Goal: Task Accomplishment & Management: Manage account settings

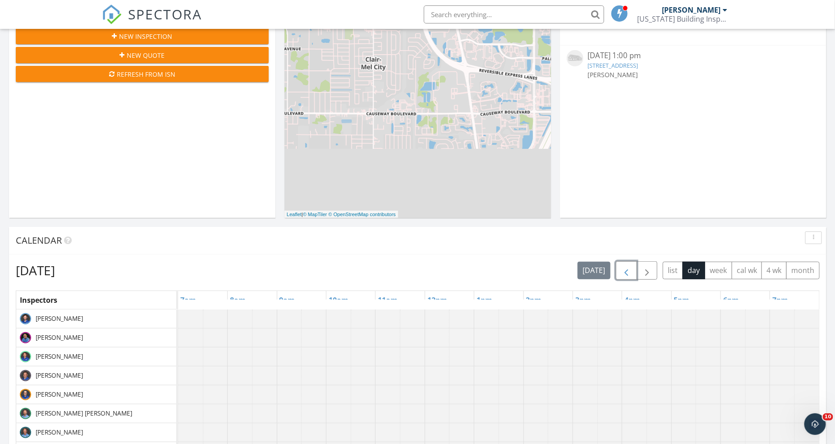
click at [627, 269] on span "button" at bounding box center [626, 270] width 11 height 11
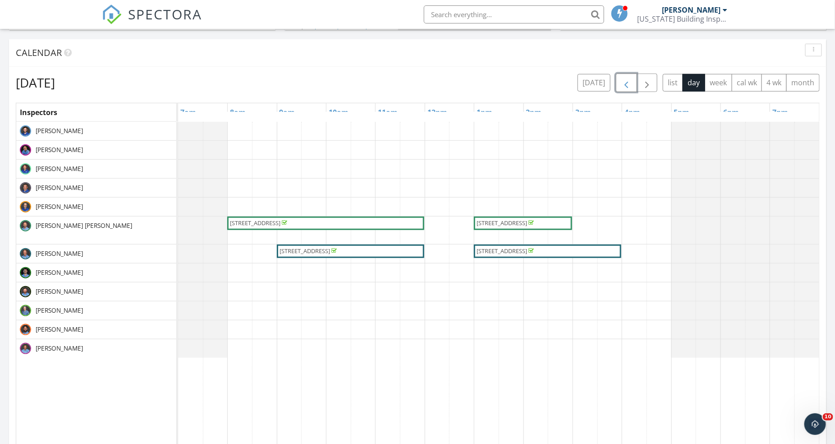
scroll to position [320, 0]
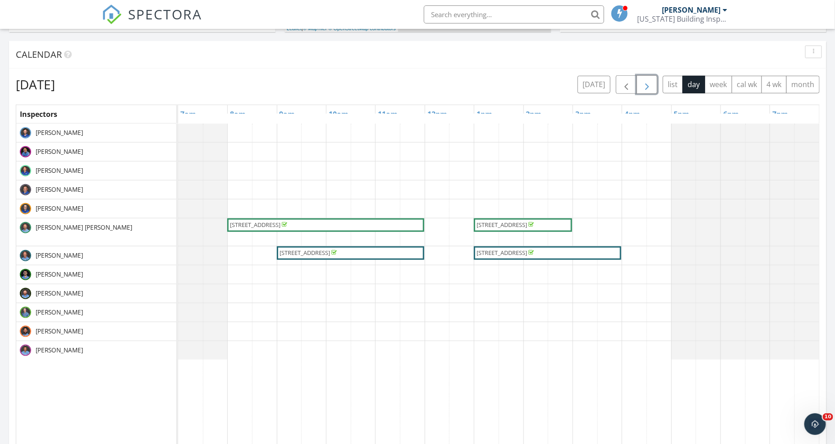
click at [652, 85] on span "button" at bounding box center [647, 84] width 11 height 11
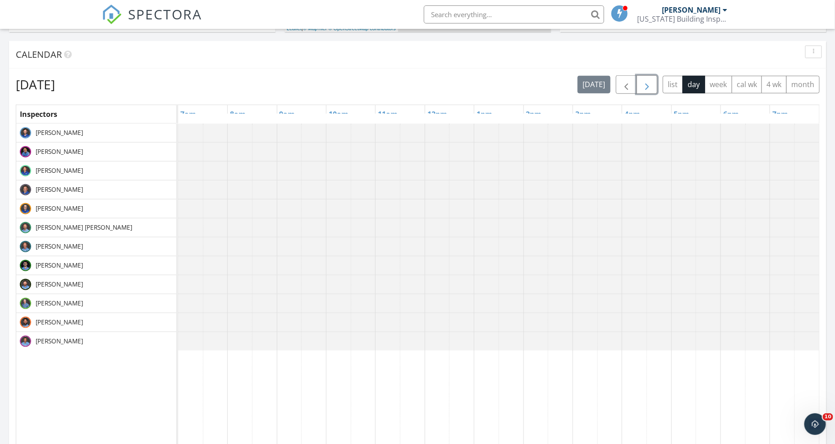
click at [652, 85] on span "button" at bounding box center [647, 84] width 11 height 11
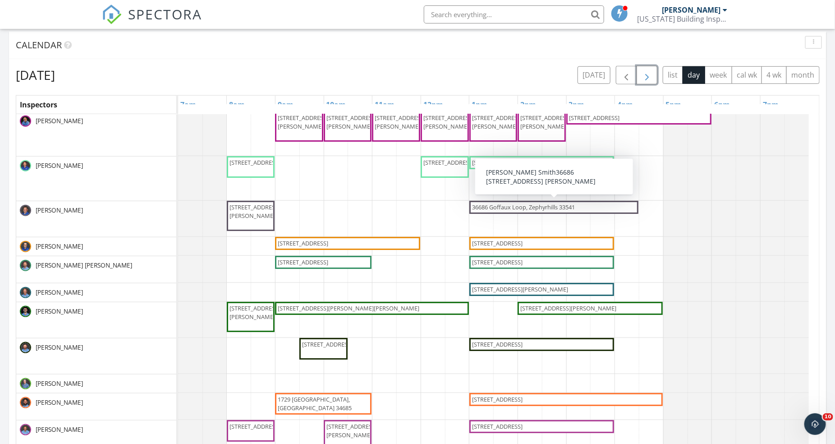
scroll to position [39, 0]
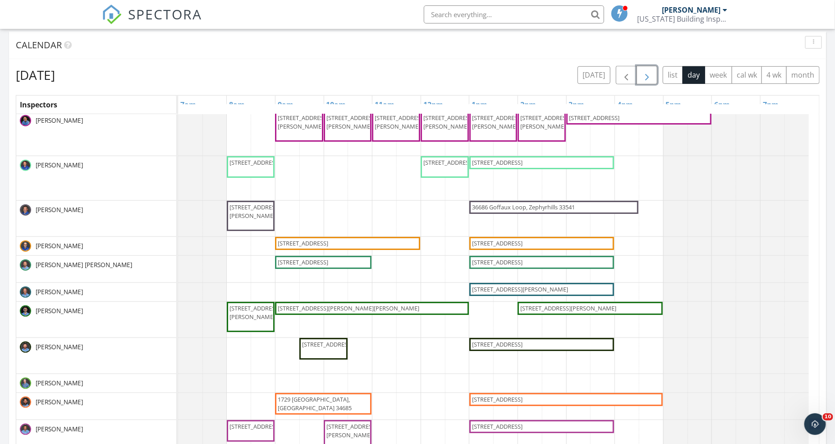
click at [641, 71] on button "button" at bounding box center [647, 75] width 21 height 18
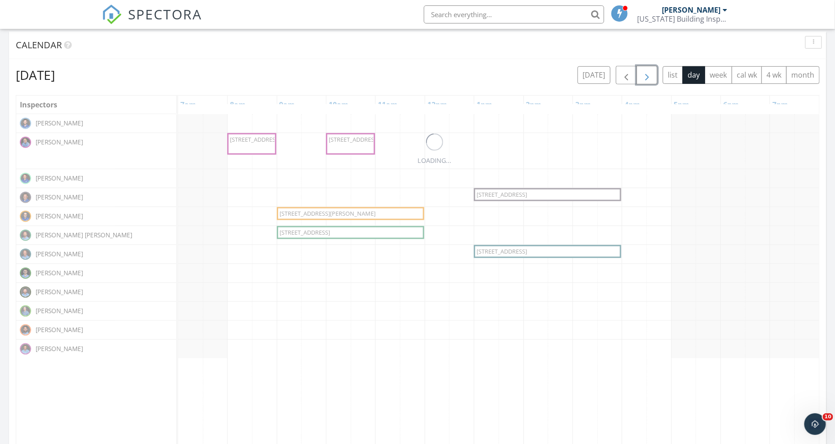
scroll to position [0, 0]
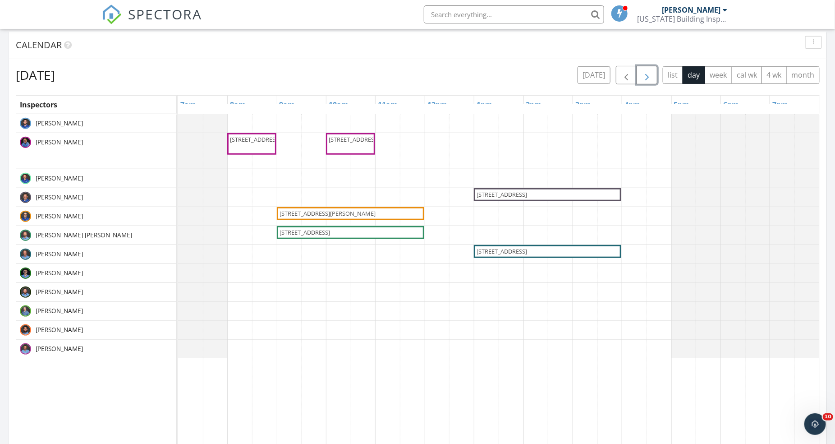
click at [644, 70] on span "button" at bounding box center [647, 75] width 11 height 11
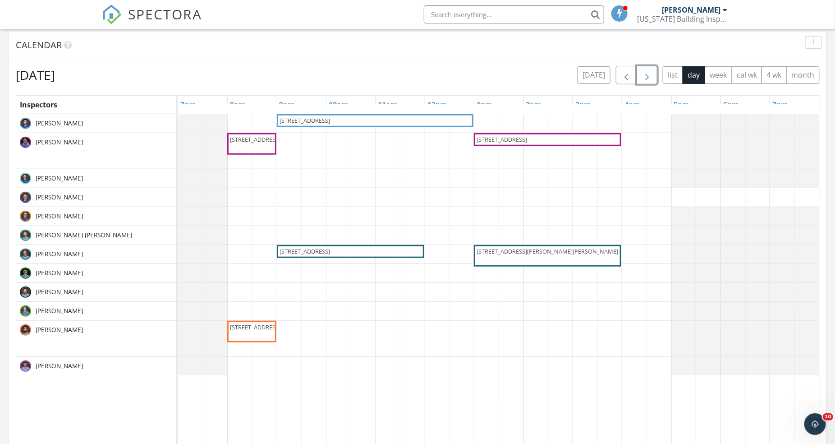
click at [644, 70] on span "button" at bounding box center [647, 75] width 11 height 11
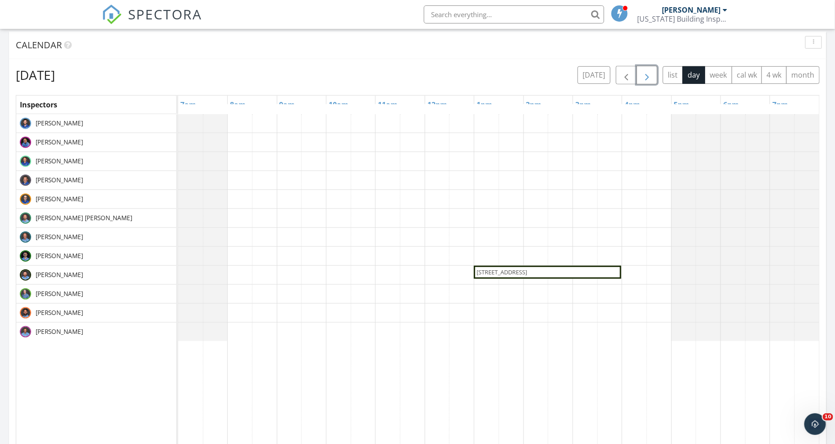
click at [644, 70] on span "button" at bounding box center [647, 75] width 11 height 11
click at [638, 71] on button "button" at bounding box center [647, 75] width 21 height 18
click at [632, 72] on span "button" at bounding box center [626, 75] width 11 height 11
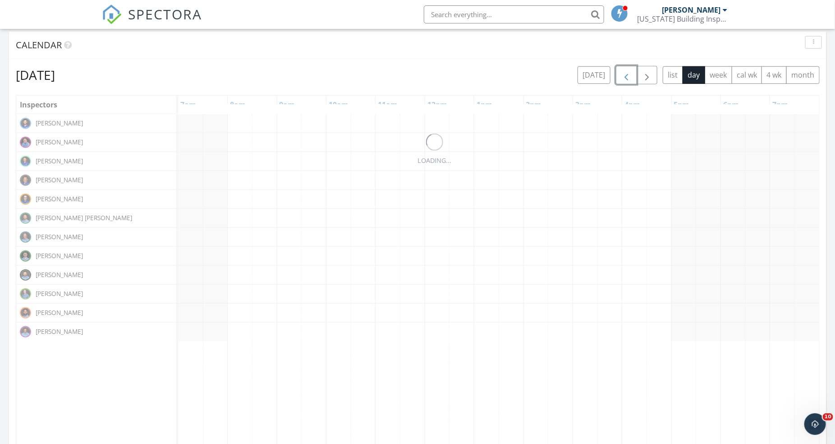
click at [632, 72] on span "button" at bounding box center [626, 75] width 11 height 11
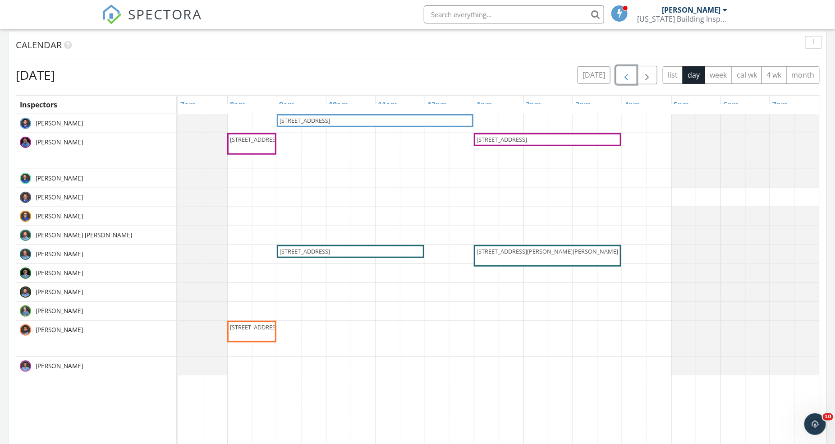
click at [632, 72] on span "button" at bounding box center [626, 75] width 11 height 11
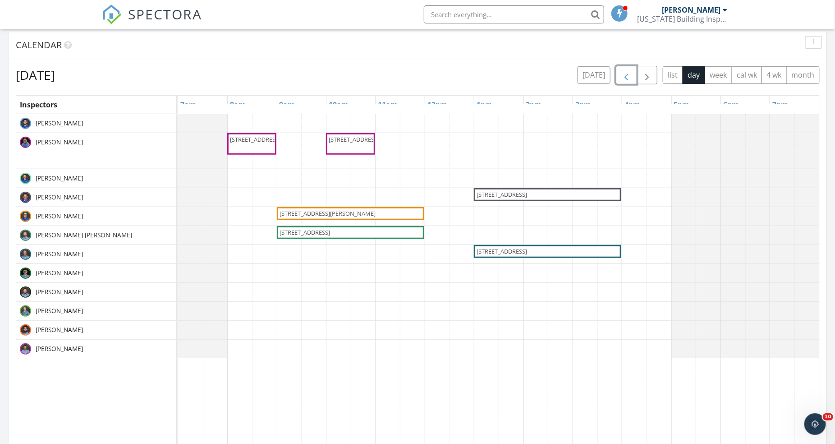
click at [632, 72] on span "button" at bounding box center [626, 75] width 11 height 11
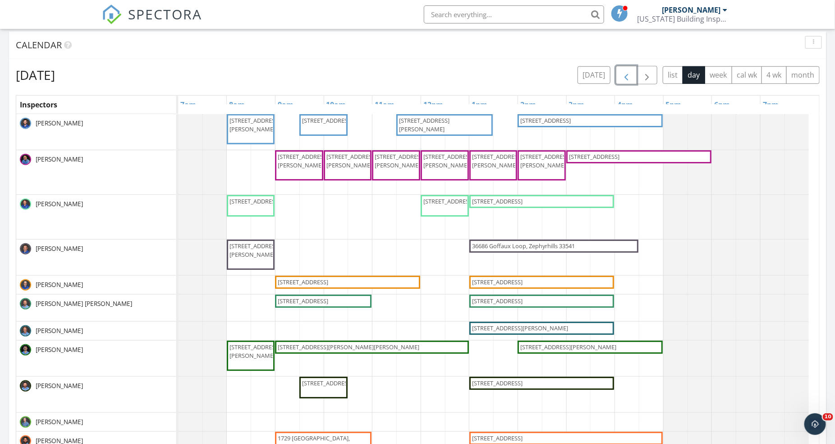
click at [632, 72] on span "button" at bounding box center [626, 75] width 11 height 11
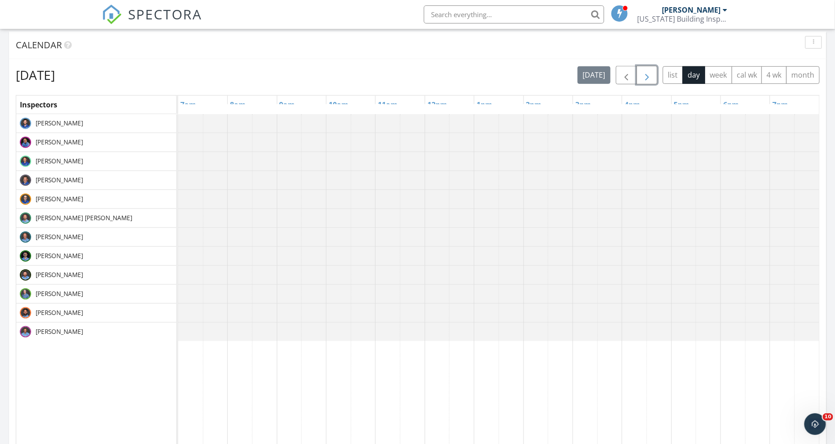
click at [657, 75] on button "button" at bounding box center [647, 75] width 21 height 18
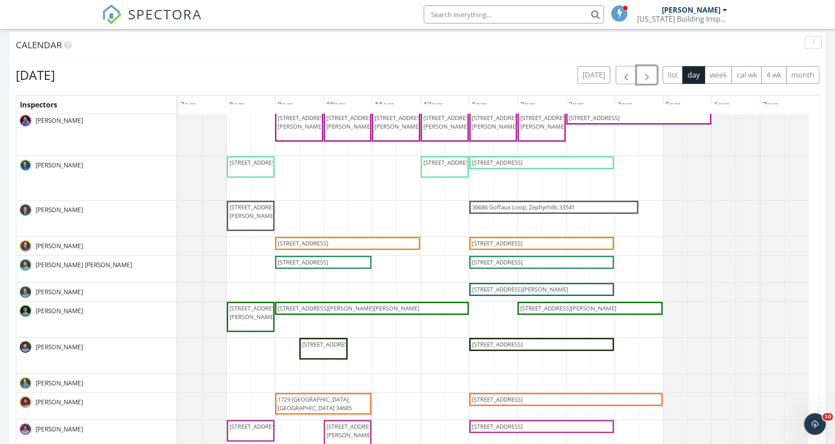
click at [309, 400] on span "1729 Arabian Ln, Palm Harbor 34685" at bounding box center [315, 403] width 74 height 17
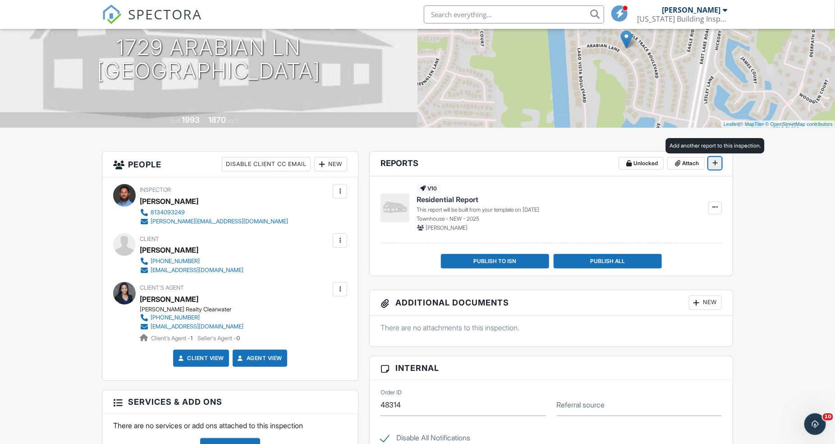
click at [714, 164] on icon at bounding box center [715, 163] width 5 height 6
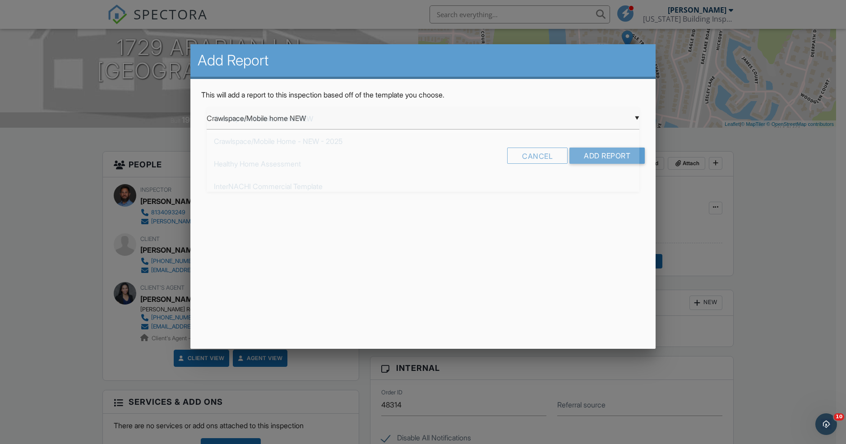
click at [634, 119] on div "▼ Crawlspace/Mobile home NEW Crawlspace/Mobile home NEW Crawlspace/Mobile Home …" at bounding box center [423, 118] width 433 height 22
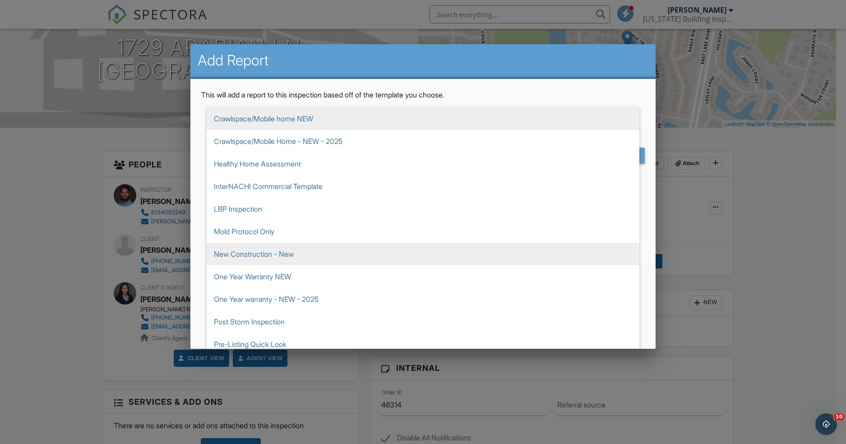
scroll to position [399, 0]
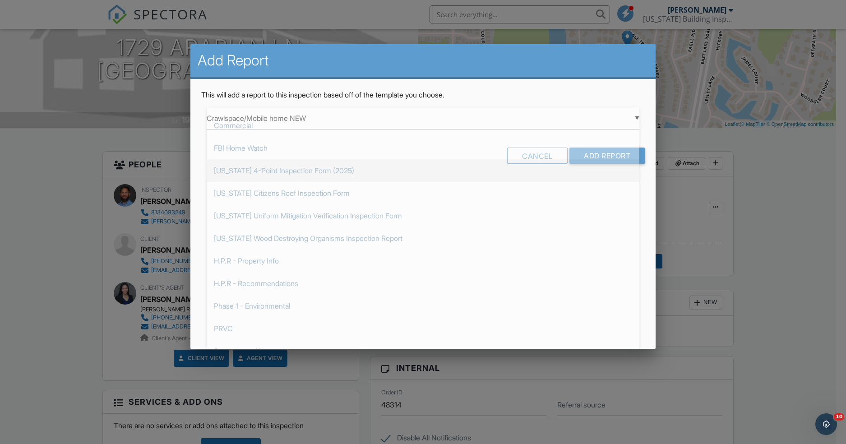
click at [324, 171] on span "[US_STATE] 4-Point Inspection Form (2025)" at bounding box center [423, 170] width 433 height 23
type input "[US_STATE] 4-Point Inspection Form (2025)"
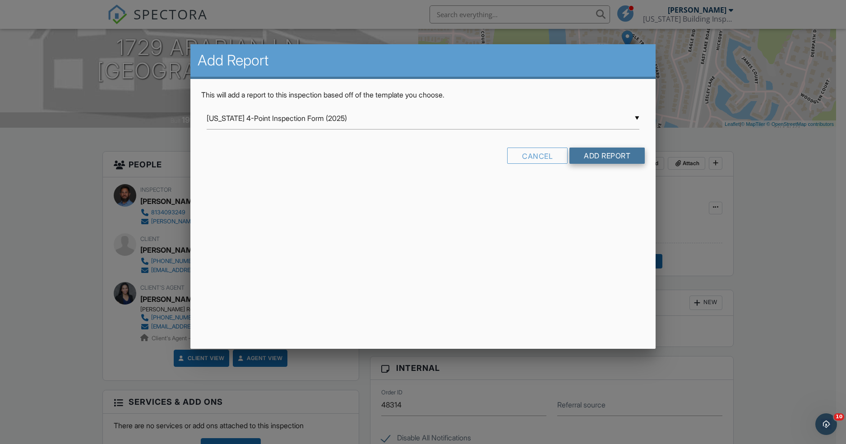
click at [603, 153] on input "Add Report" at bounding box center [606, 156] width 75 height 16
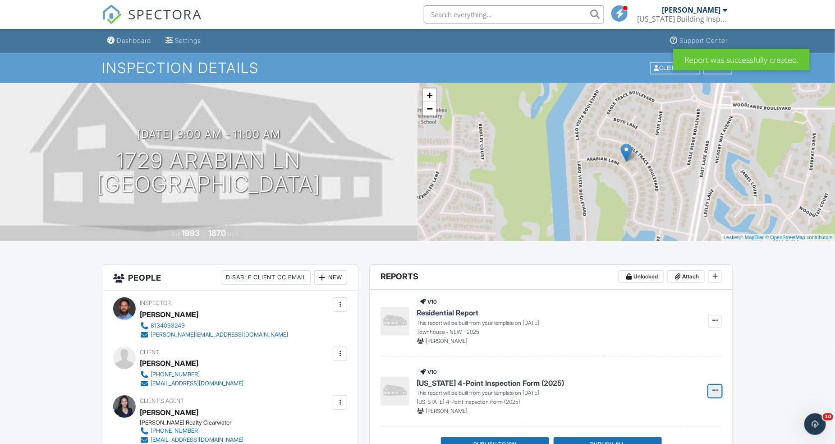
click at [715, 388] on icon at bounding box center [715, 390] width 5 height 6
click at [653, 415] on input "Build Now" at bounding box center [670, 415] width 92 height 20
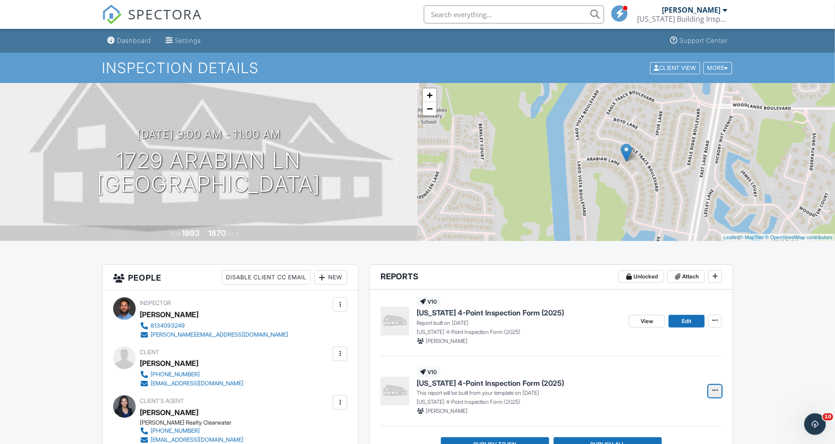
click at [715, 392] on icon at bounding box center [715, 390] width 5 height 6
click at [653, 408] on input "Build Now" at bounding box center [670, 415] width 92 height 20
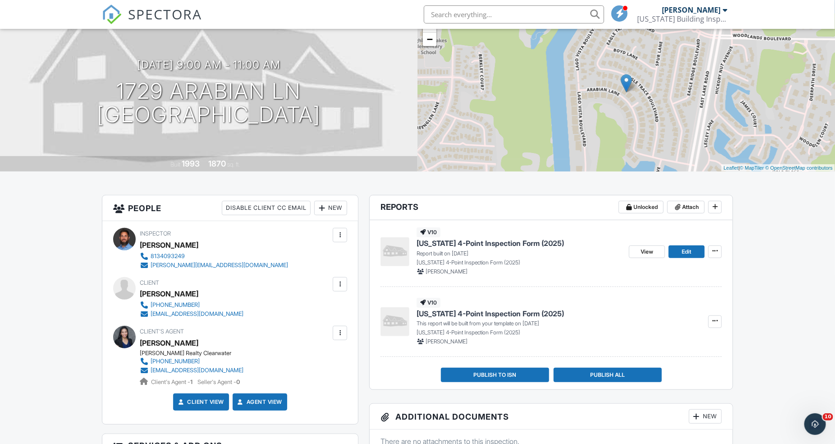
scroll to position [71, 0]
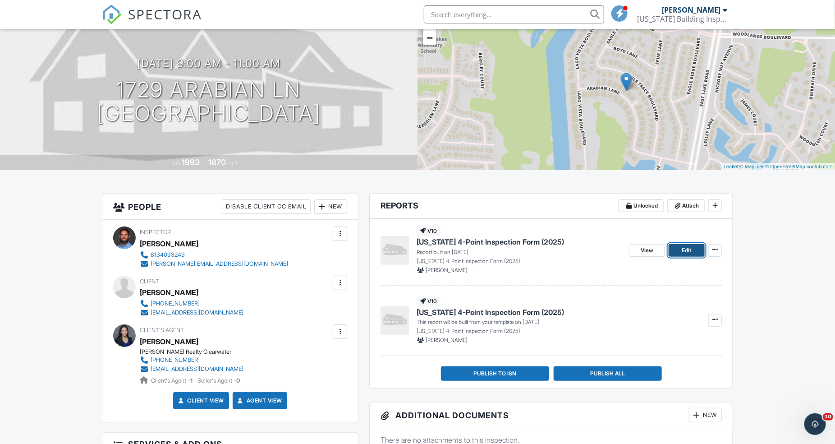
click at [693, 252] on link "Edit" at bounding box center [687, 250] width 36 height 13
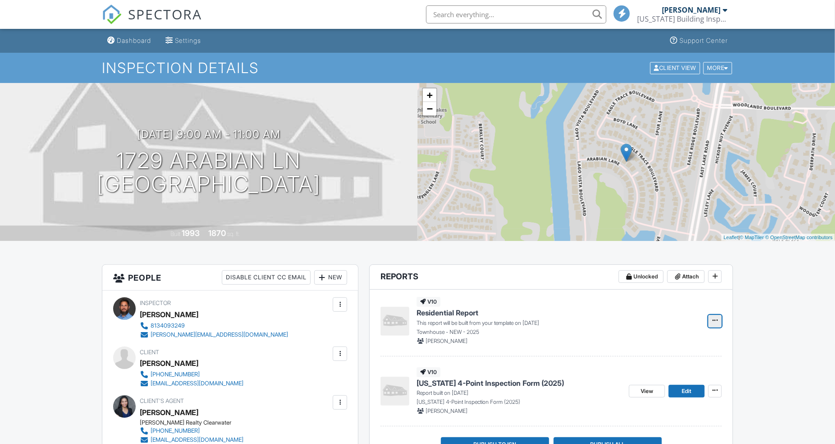
click at [716, 319] on icon at bounding box center [715, 320] width 5 height 6
click at [674, 346] on input "Build Now" at bounding box center [670, 345] width 92 height 20
click at [142, 40] on div "Dashboard" at bounding box center [134, 41] width 34 height 8
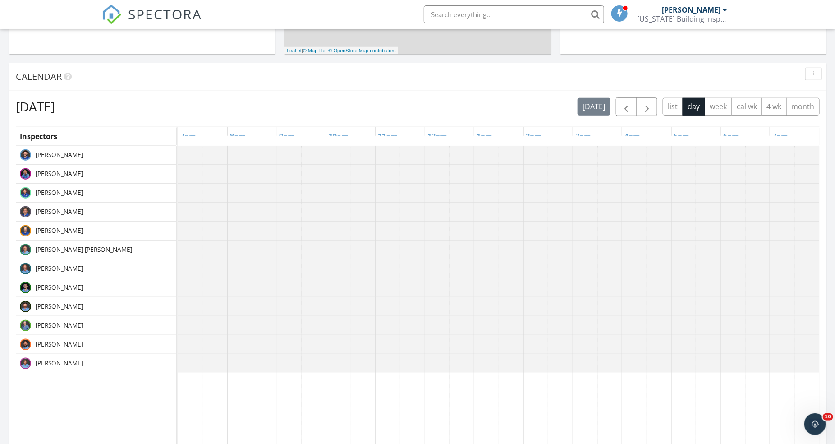
scroll to position [266, 0]
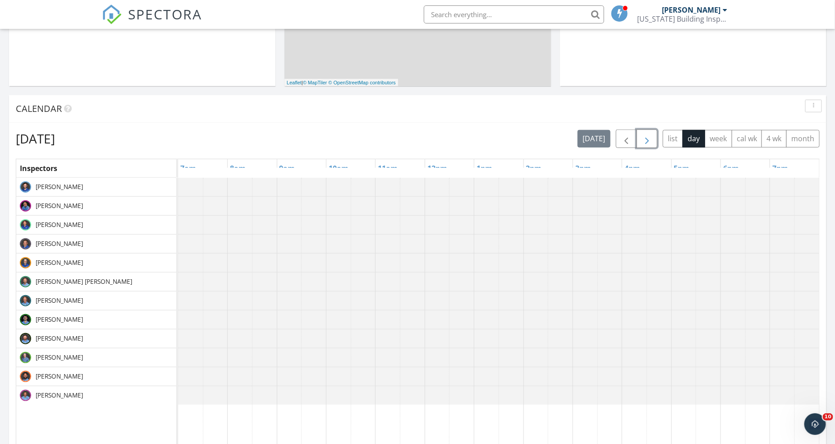
click at [650, 139] on span "button" at bounding box center [647, 139] width 11 height 11
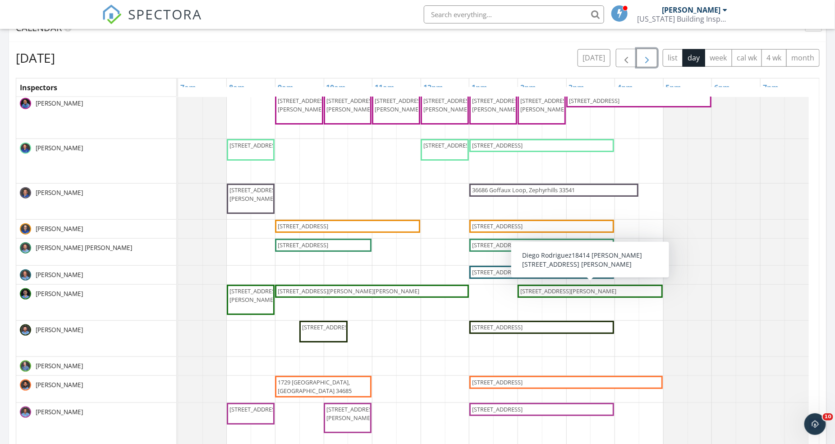
scroll to position [346, 0]
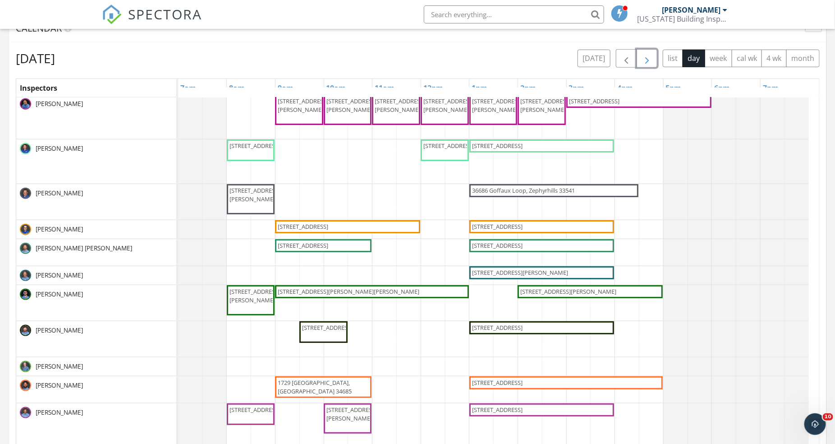
click at [523, 381] on span "[STREET_ADDRESS]" at bounding box center [497, 382] width 51 height 8
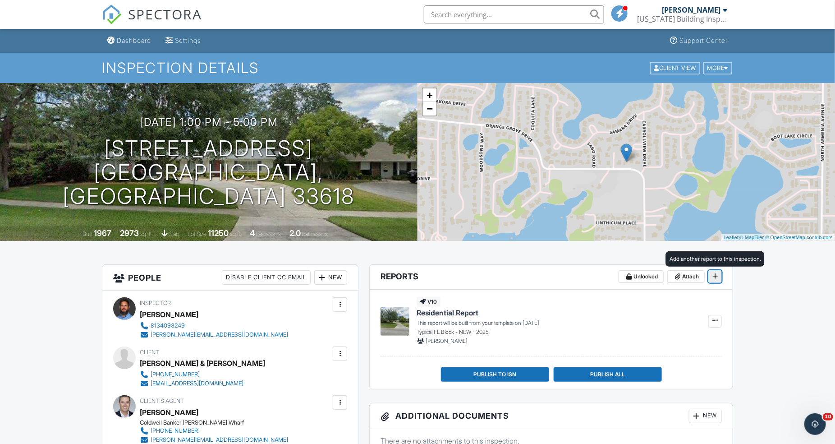
click at [715, 278] on icon at bounding box center [715, 276] width 5 height 6
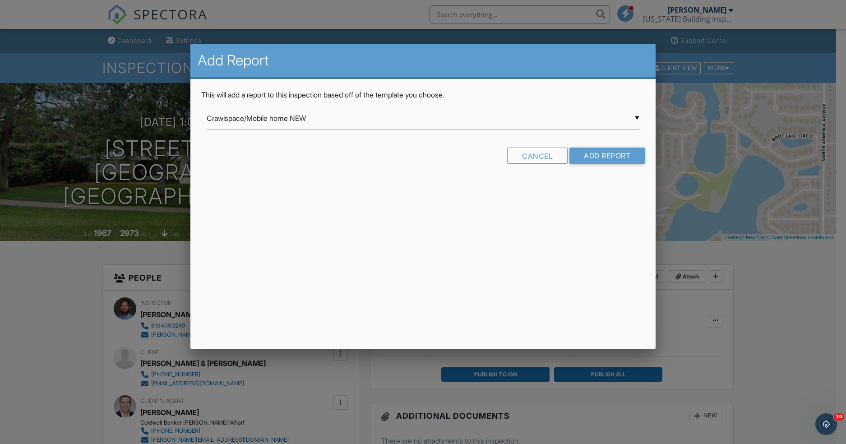
click at [637, 115] on div "▼ Crawlspace/Mobile home NEW Crawlspace/Mobile home NEW Crawlspace/Mobile Home …" at bounding box center [423, 118] width 433 height 22
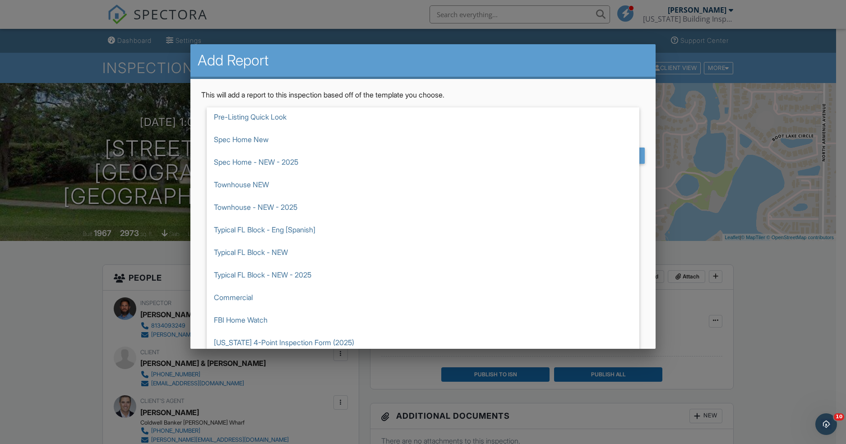
scroll to position [250, 0]
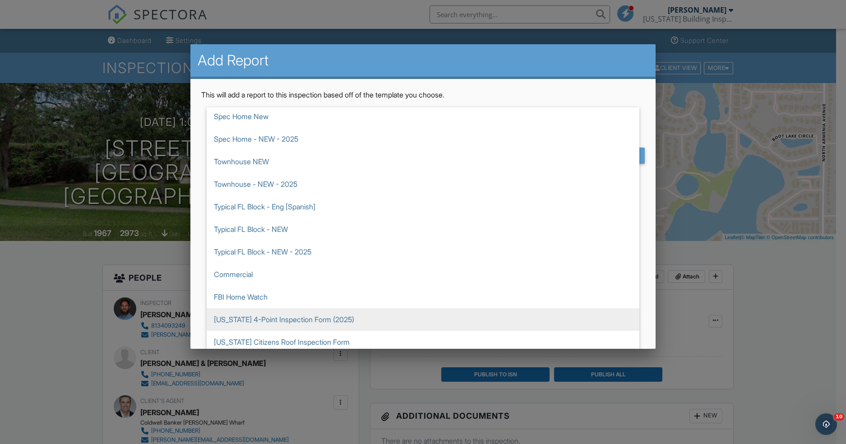
click at [484, 310] on span "[US_STATE] 4-Point Inspection Form (2025)" at bounding box center [423, 319] width 433 height 23
type input "[US_STATE] 4-Point Inspection Form (2025)"
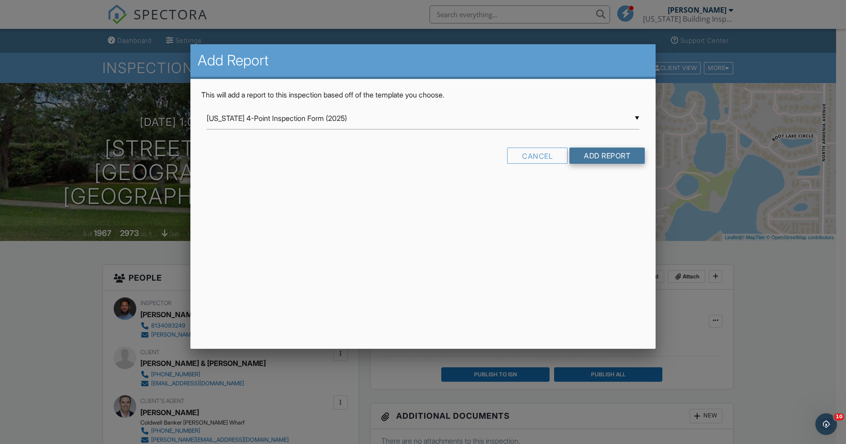
click at [601, 159] on input "Add Report" at bounding box center [606, 156] width 75 height 16
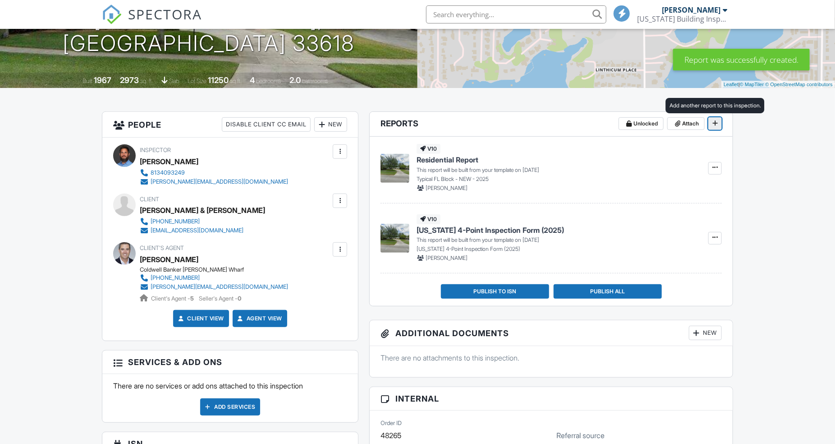
click at [717, 122] on icon at bounding box center [715, 123] width 5 height 6
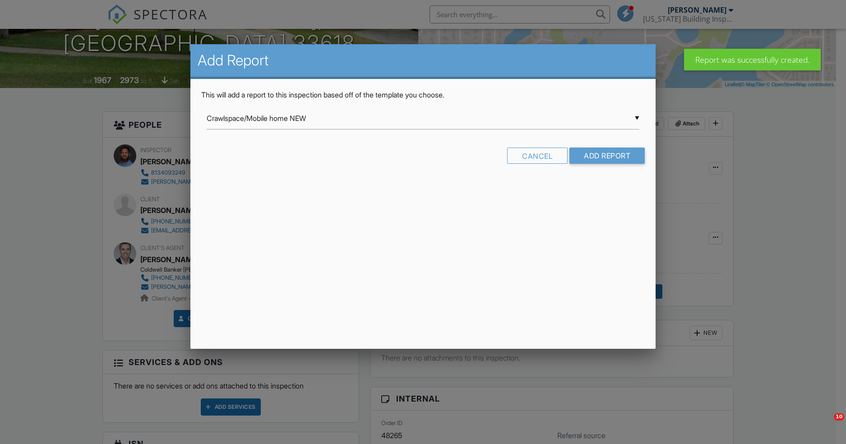
click at [637, 120] on div "▼ Crawlspace/Mobile home NEW Crawlspace/Mobile home NEW Crawlspace/Mobile Home …" at bounding box center [423, 118] width 433 height 22
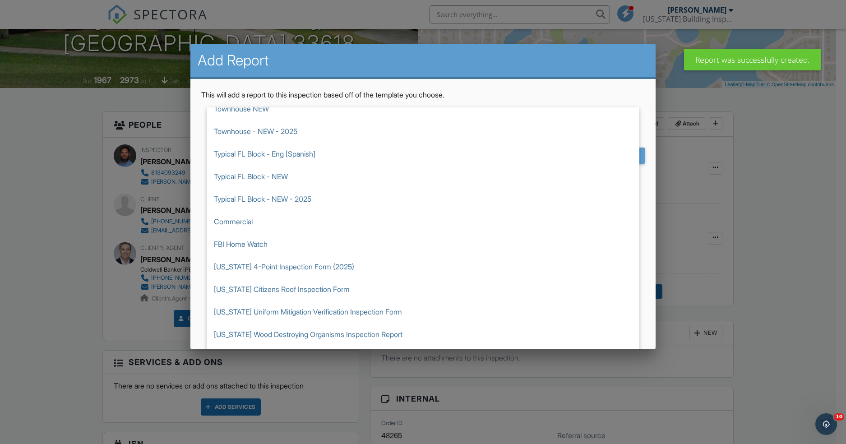
scroll to position [406, 0]
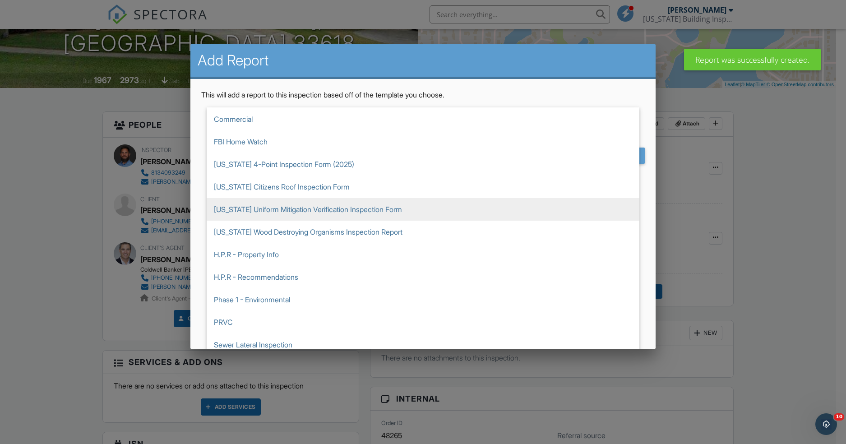
click at [460, 215] on span "[US_STATE] Uniform Mitigation Verification Inspection Form" at bounding box center [423, 209] width 433 height 23
type input "[US_STATE] Uniform Mitigation Verification Inspection Form"
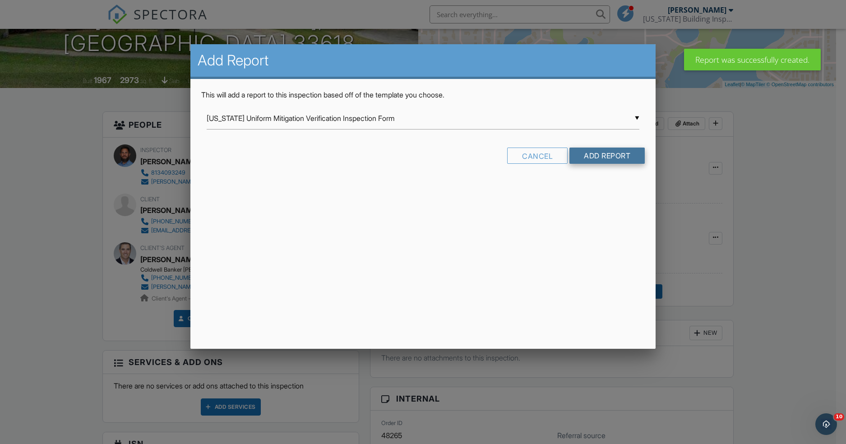
click at [614, 151] on input "Add Report" at bounding box center [606, 156] width 75 height 16
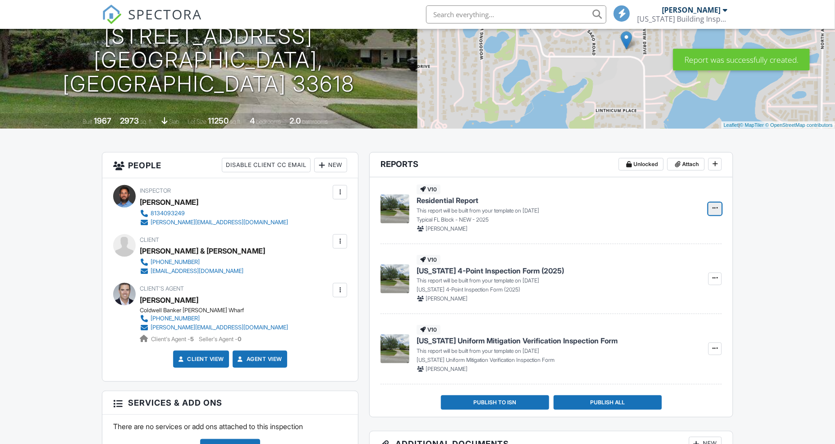
click at [717, 208] on icon at bounding box center [715, 208] width 5 height 6
click at [671, 236] on input "Build Now" at bounding box center [670, 232] width 92 height 20
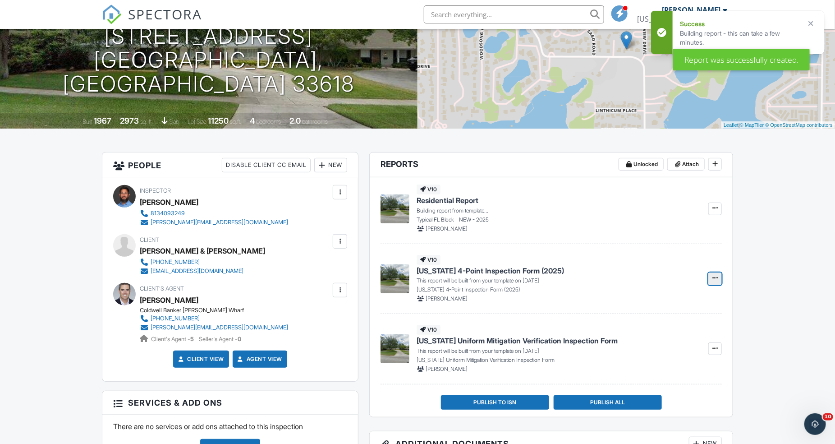
click at [714, 279] on icon at bounding box center [715, 278] width 5 height 6
click at [659, 301] on input "Build Now" at bounding box center [670, 303] width 92 height 20
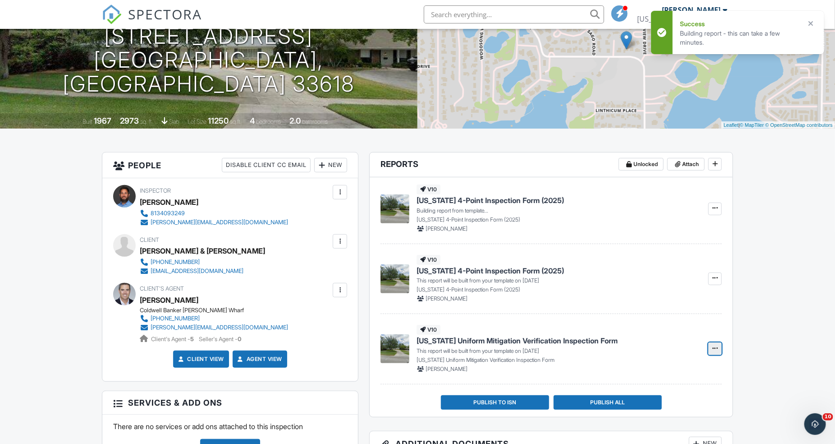
click at [718, 346] on icon at bounding box center [715, 348] width 5 height 6
click at [659, 369] on input "Build Now" at bounding box center [670, 373] width 92 height 20
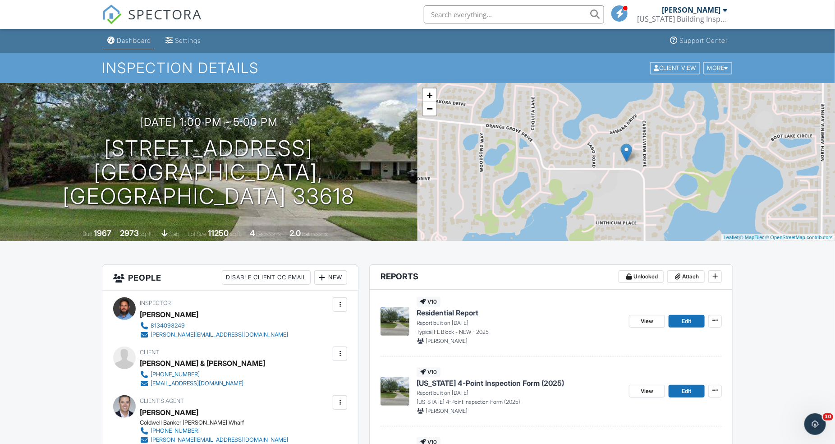
click at [134, 46] on link "Dashboard" at bounding box center [129, 40] width 51 height 17
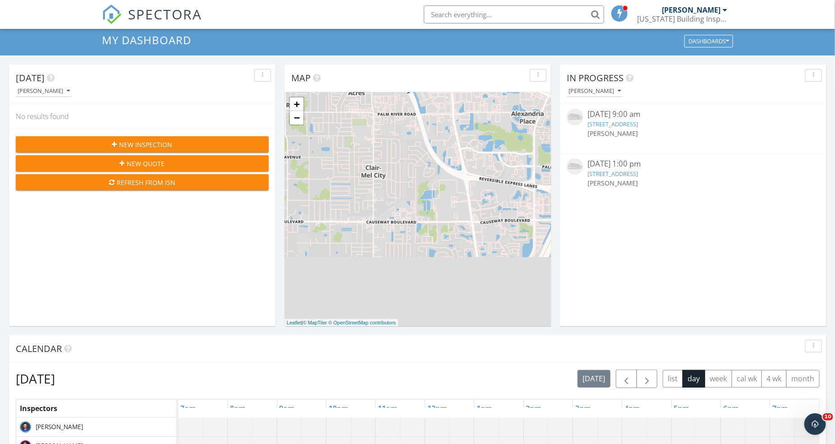
scroll to position [27, 0]
click at [643, 376] on span "button" at bounding box center [647, 378] width 11 height 11
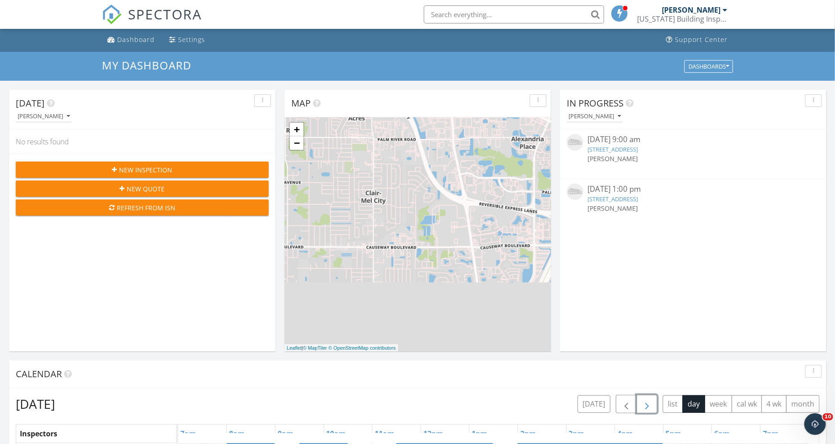
scroll to position [0, 0]
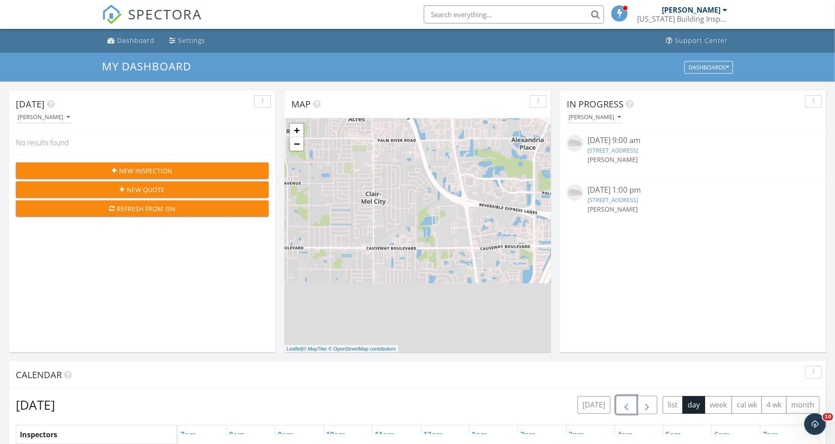
click at [627, 403] on span "button" at bounding box center [626, 405] width 11 height 11
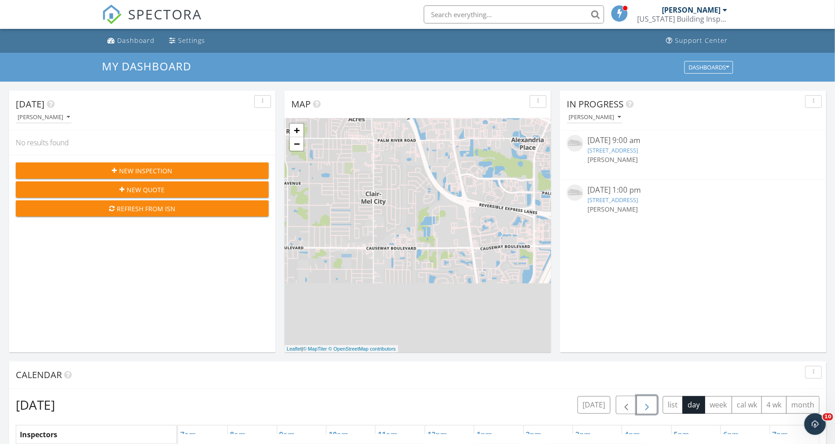
click at [650, 401] on span "button" at bounding box center [647, 405] width 11 height 11
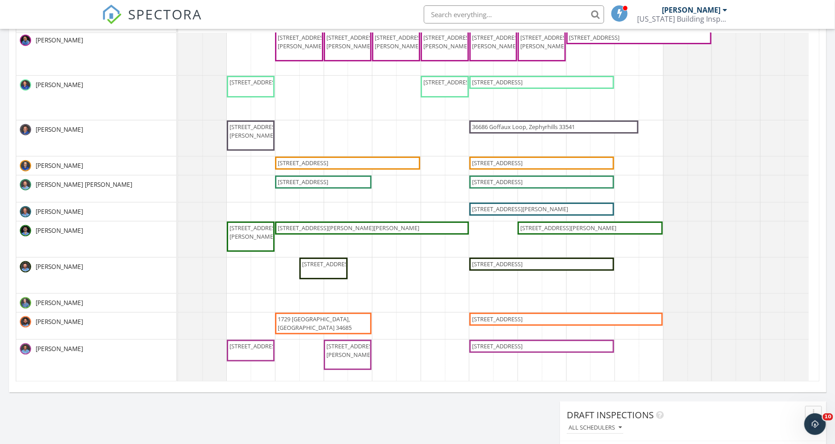
scroll to position [39, 0]
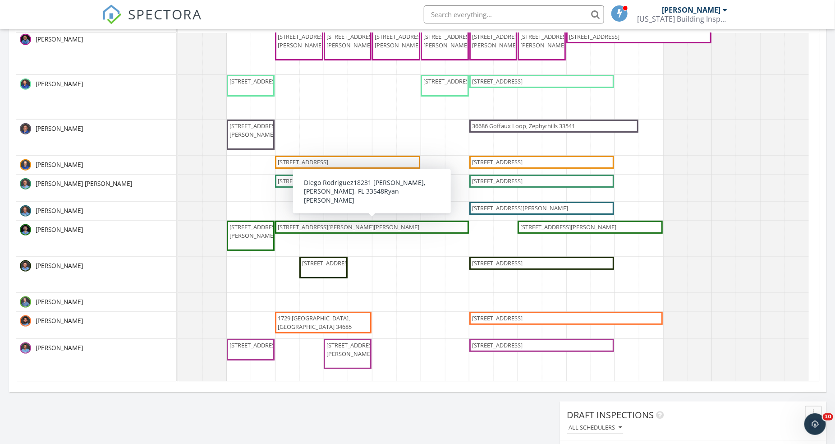
click at [392, 225] on span "[STREET_ADDRESS][PERSON_NAME][PERSON_NAME]" at bounding box center [372, 227] width 190 height 9
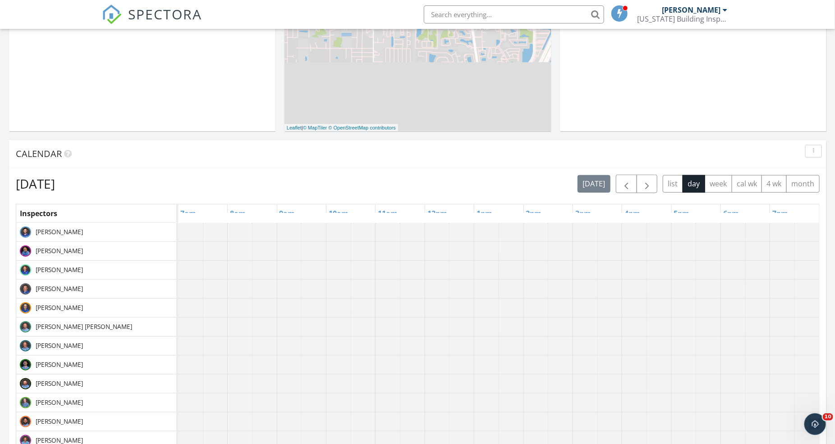
scroll to position [220, 0]
click at [647, 183] on span "button" at bounding box center [647, 185] width 11 height 11
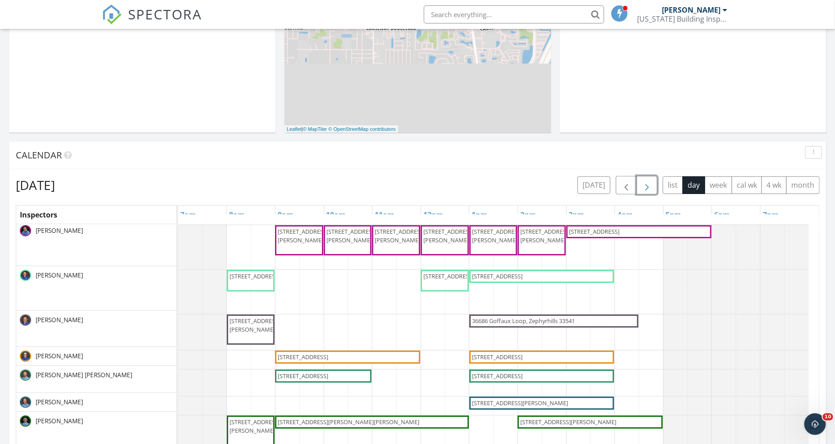
scroll to position [39, 0]
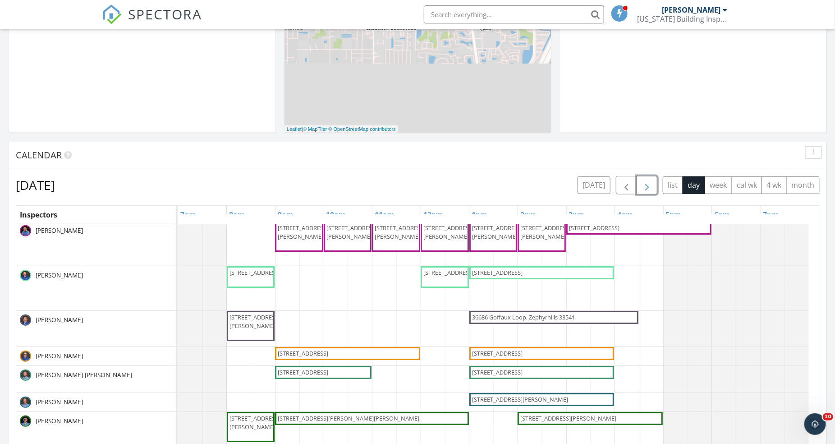
click at [523, 350] on span "[STREET_ADDRESS]" at bounding box center [497, 353] width 51 height 8
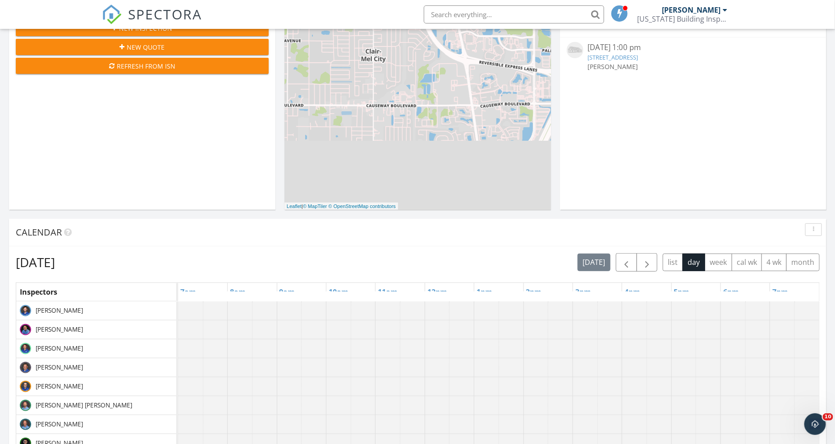
scroll to position [167, 0]
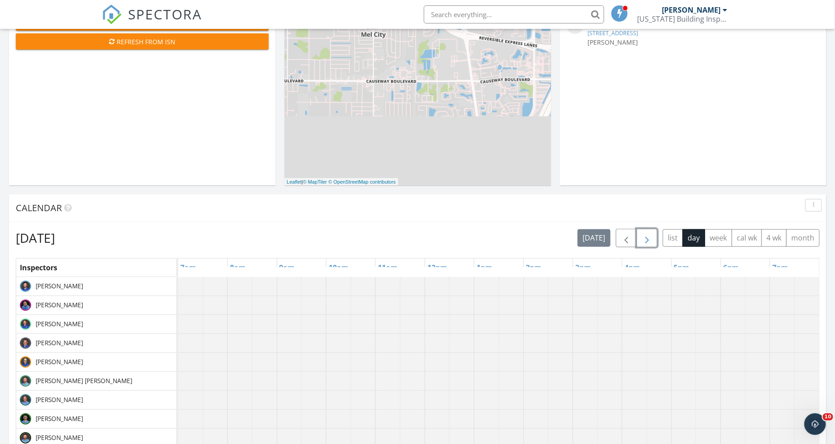
click at [645, 238] on span "button" at bounding box center [647, 238] width 11 height 11
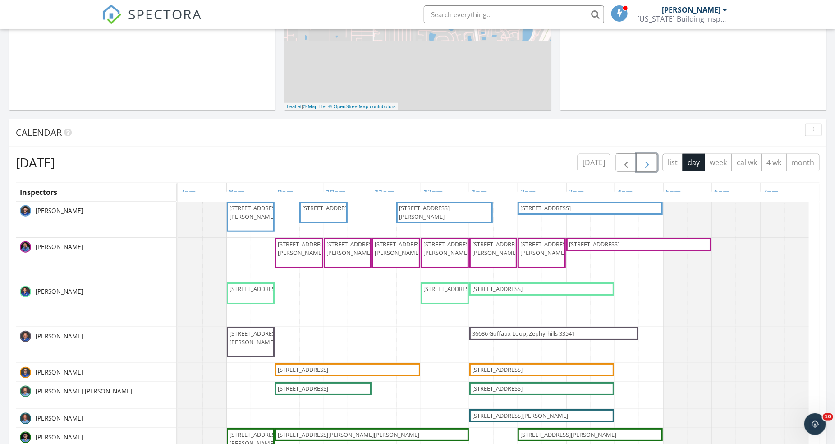
scroll to position [377, 0]
